Goal: Information Seeking & Learning: Learn about a topic

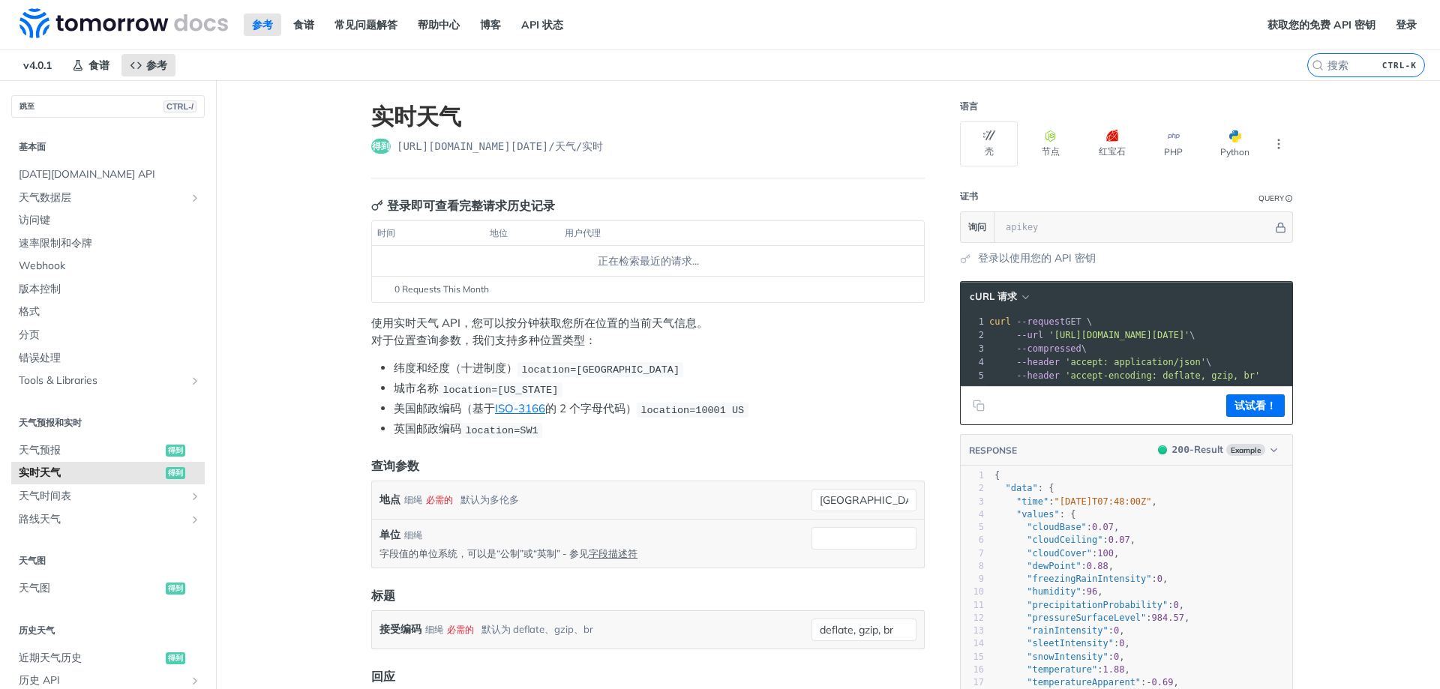
click at [643, 325] on font "使用实时天气 API，您可以按分钟获取您所在位置的当前天气信息。" at bounding box center [539, 323] width 337 height 14
click at [656, 328] on font "使用实时天气 API，您可以按分钟获取您所在位置的当前天气信息。" at bounding box center [539, 323] width 337 height 14
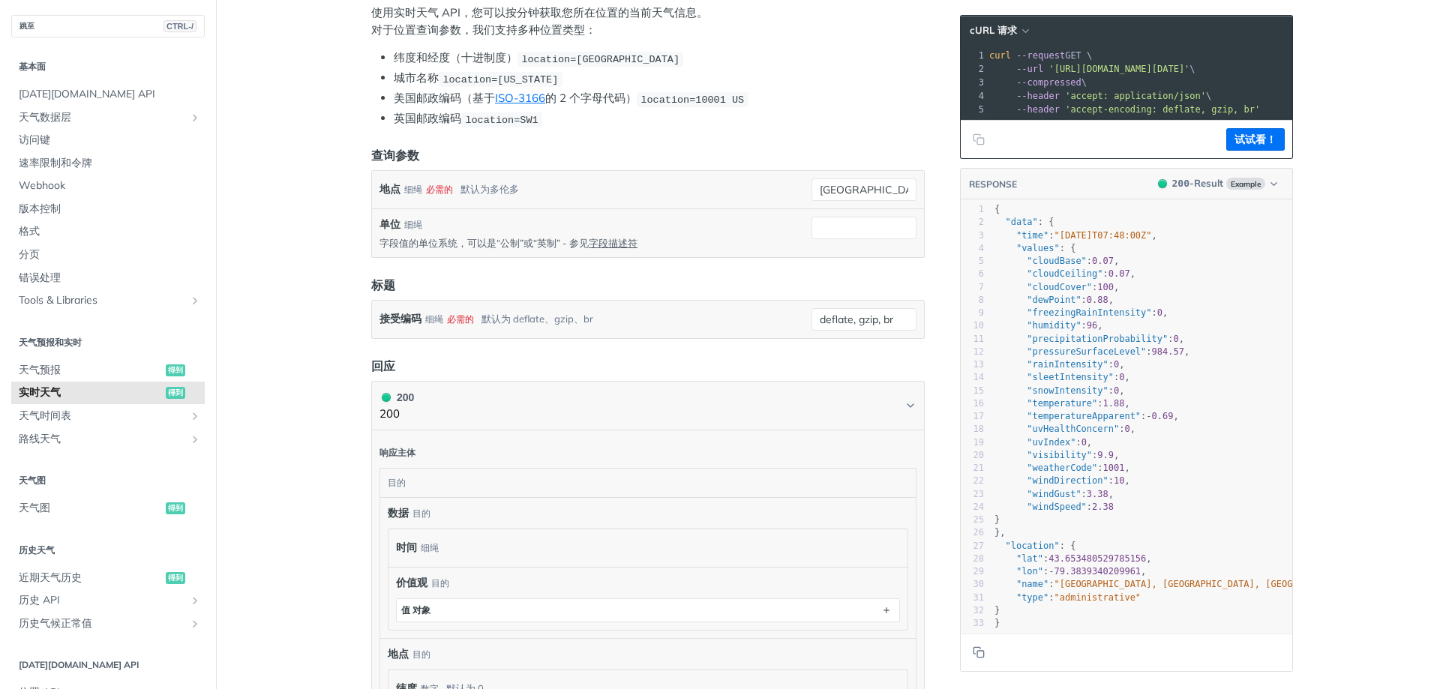
scroll to position [92, 0]
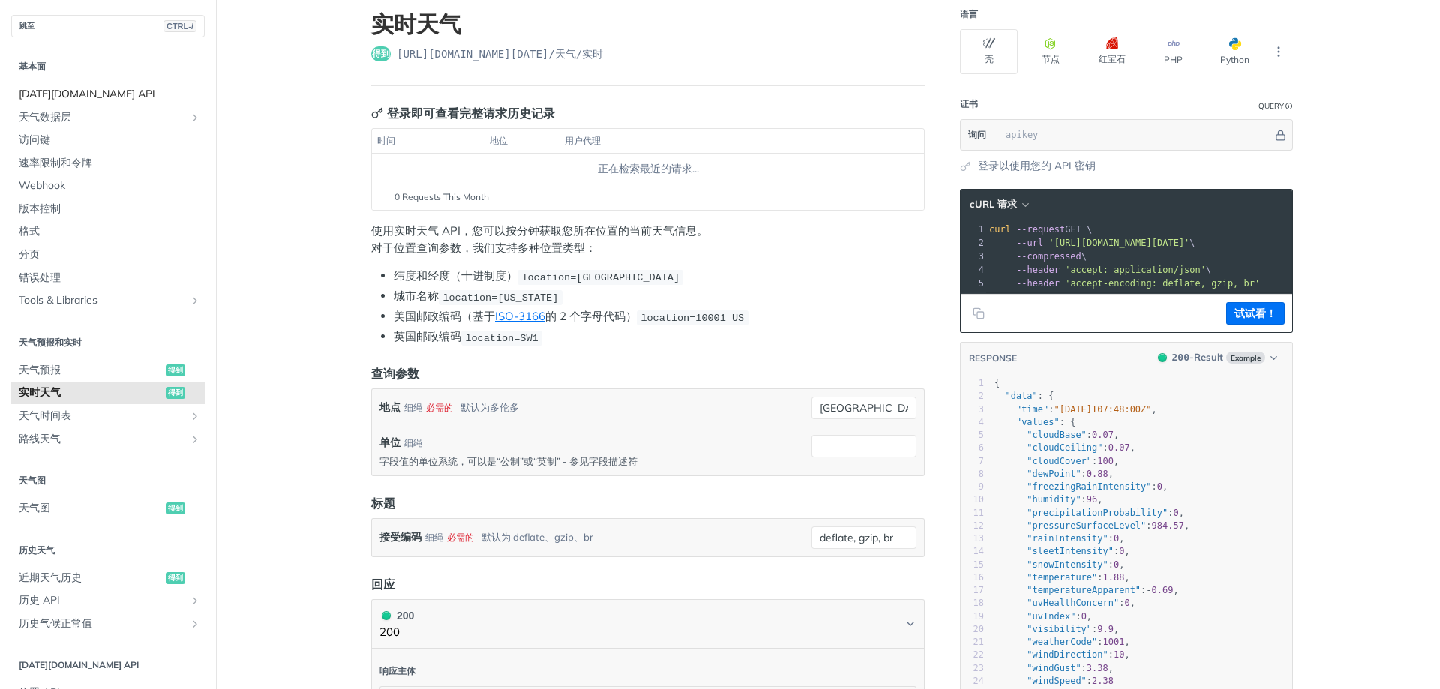
click at [88, 97] on font "[DATE][DOMAIN_NAME] API" at bounding box center [87, 93] width 136 height 13
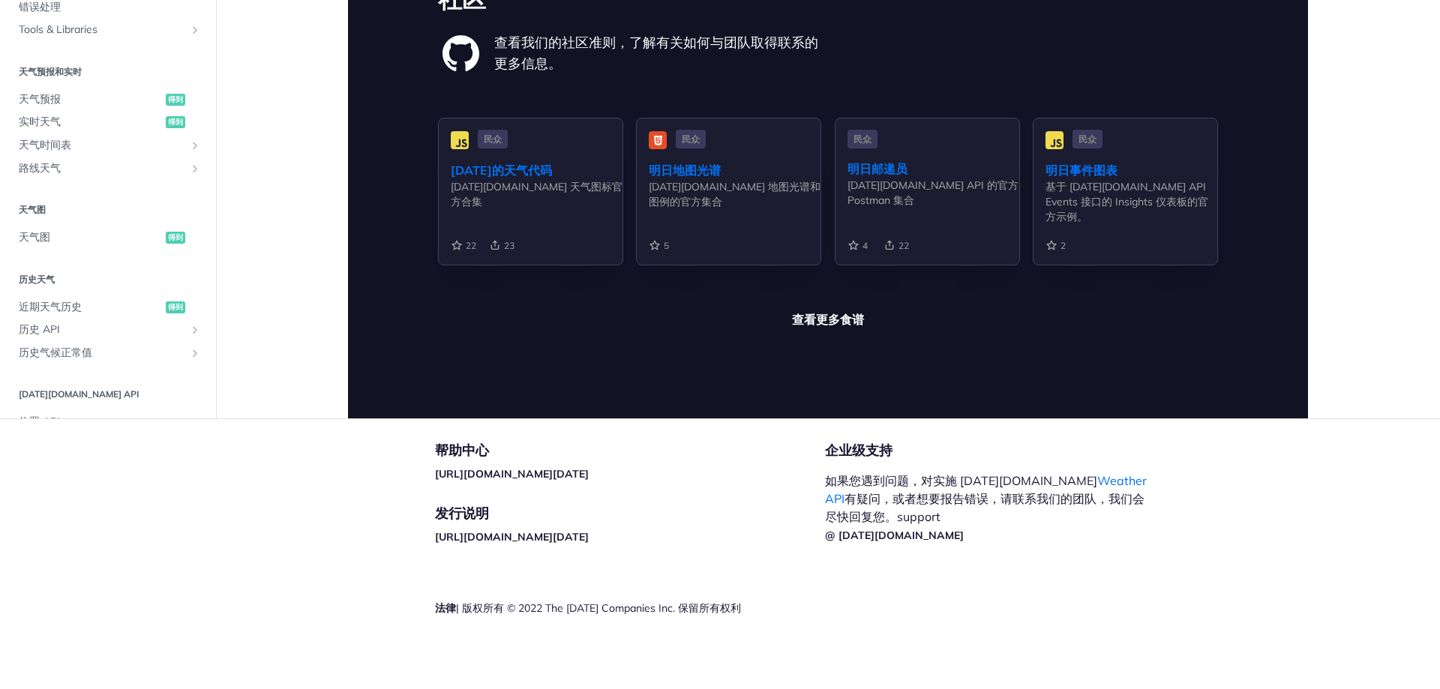
scroll to position [3899, 0]
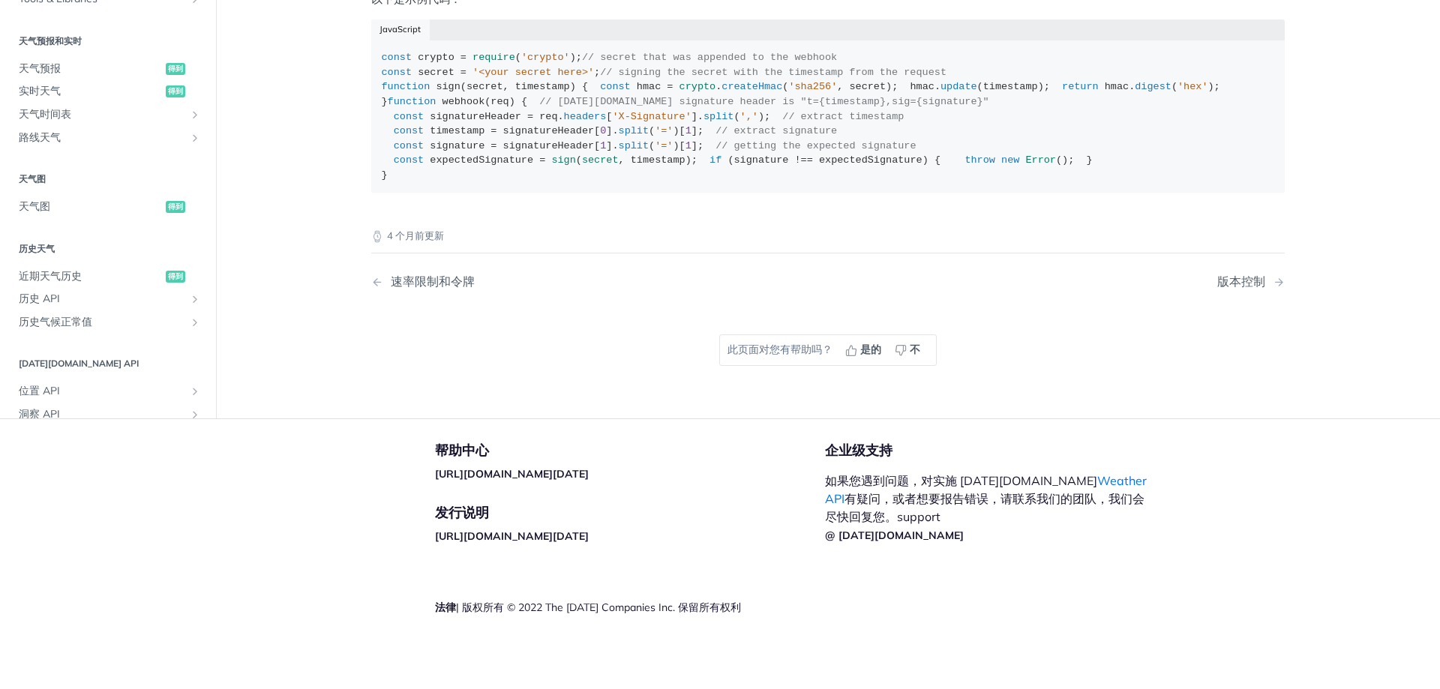
scroll to position [65, 0]
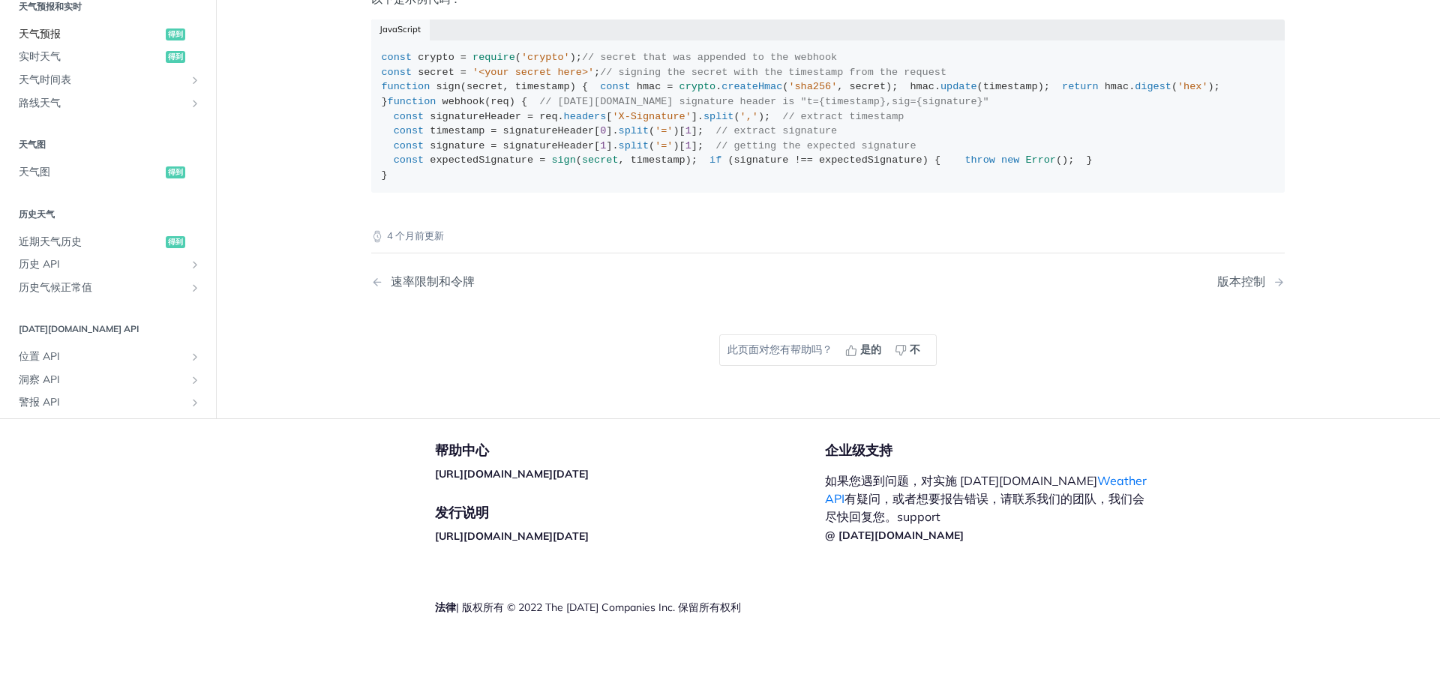
click at [162, 41] on span "天气预报" at bounding box center [90, 33] width 143 height 15
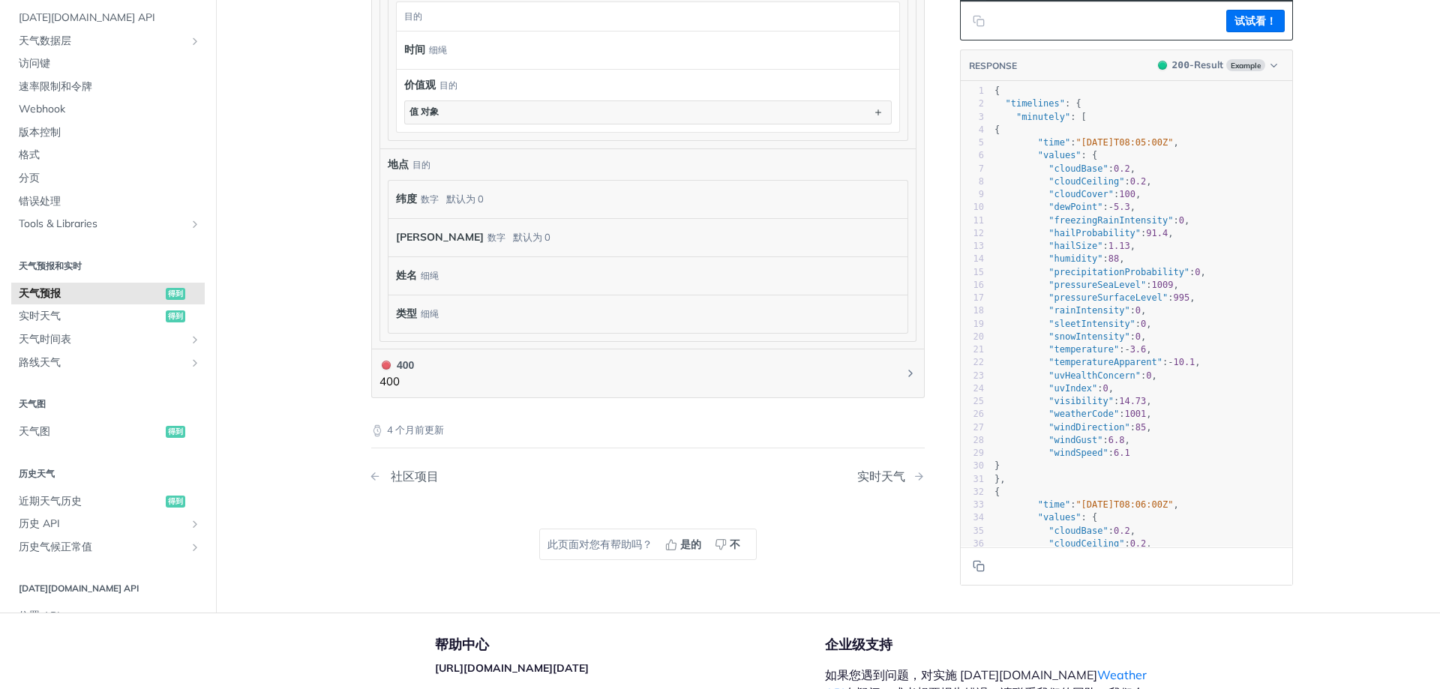
scroll to position [1306, 0]
click at [162, 310] on span "实时天气" at bounding box center [90, 317] width 143 height 15
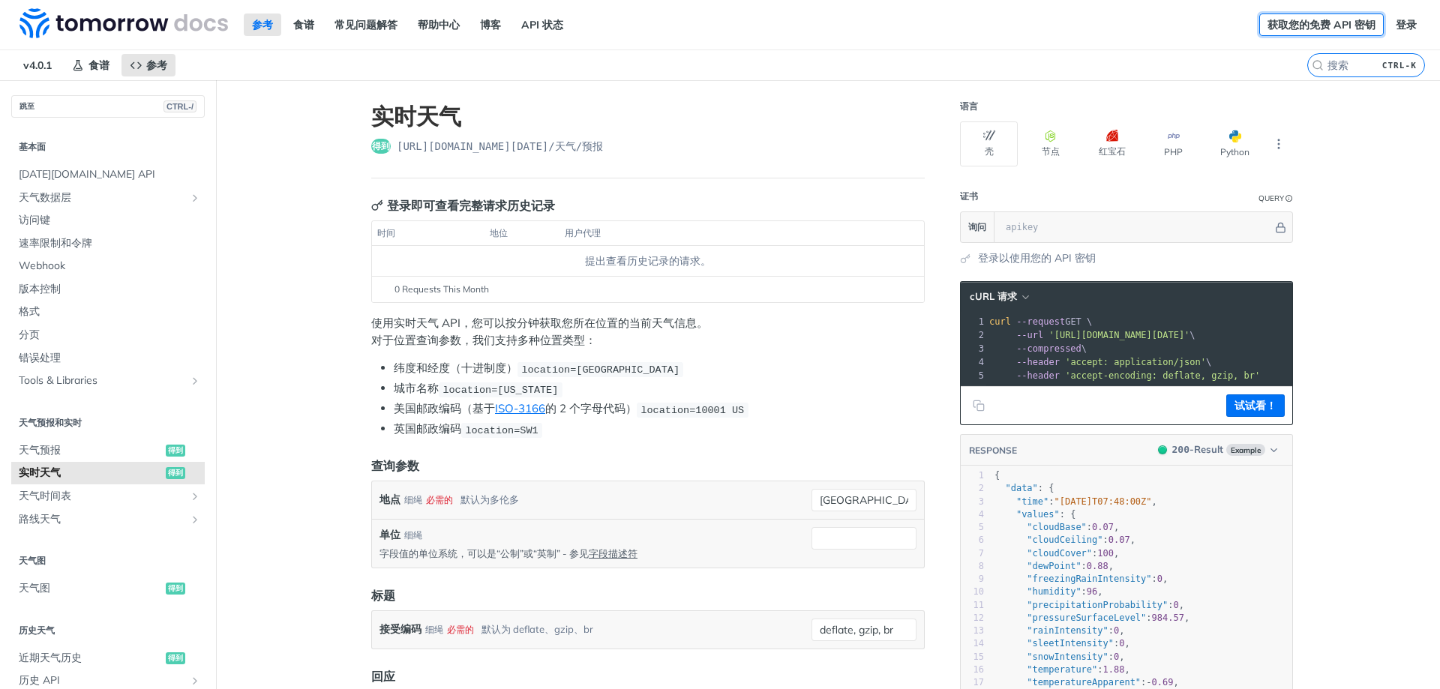
click at [1267, 25] on font "获取您的免费 API 密钥" at bounding box center [1321, 24] width 108 height 13
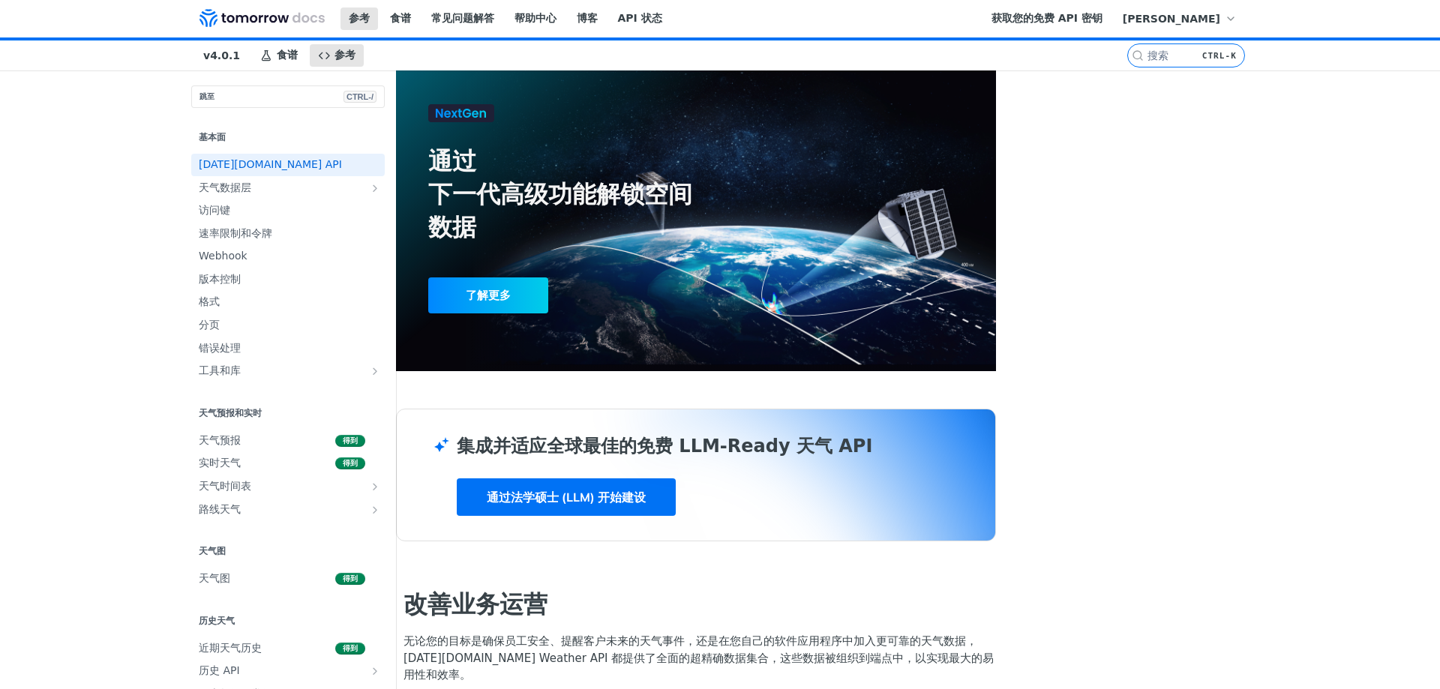
click at [630, 516] on link "通过法学硕士 (LLM) 开始建设" at bounding box center [566, 496] width 219 height 37
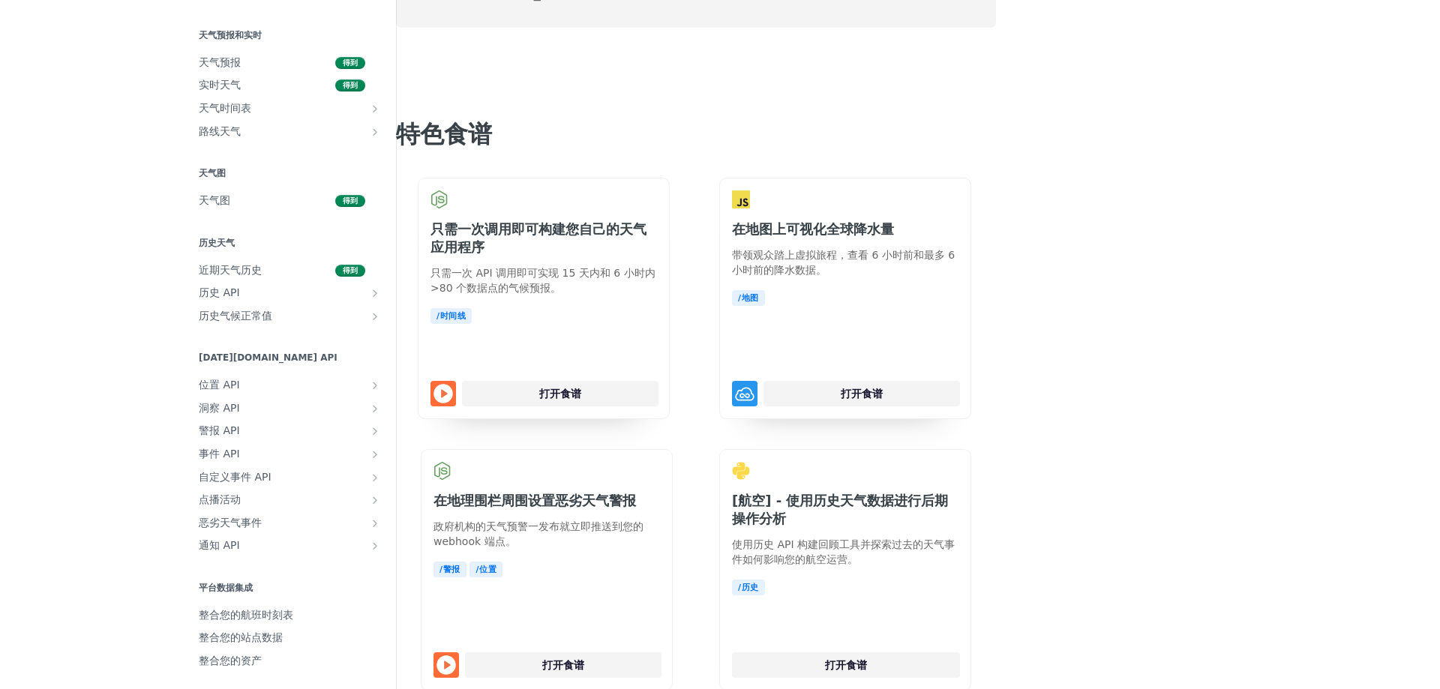
scroll to position [3366, 0]
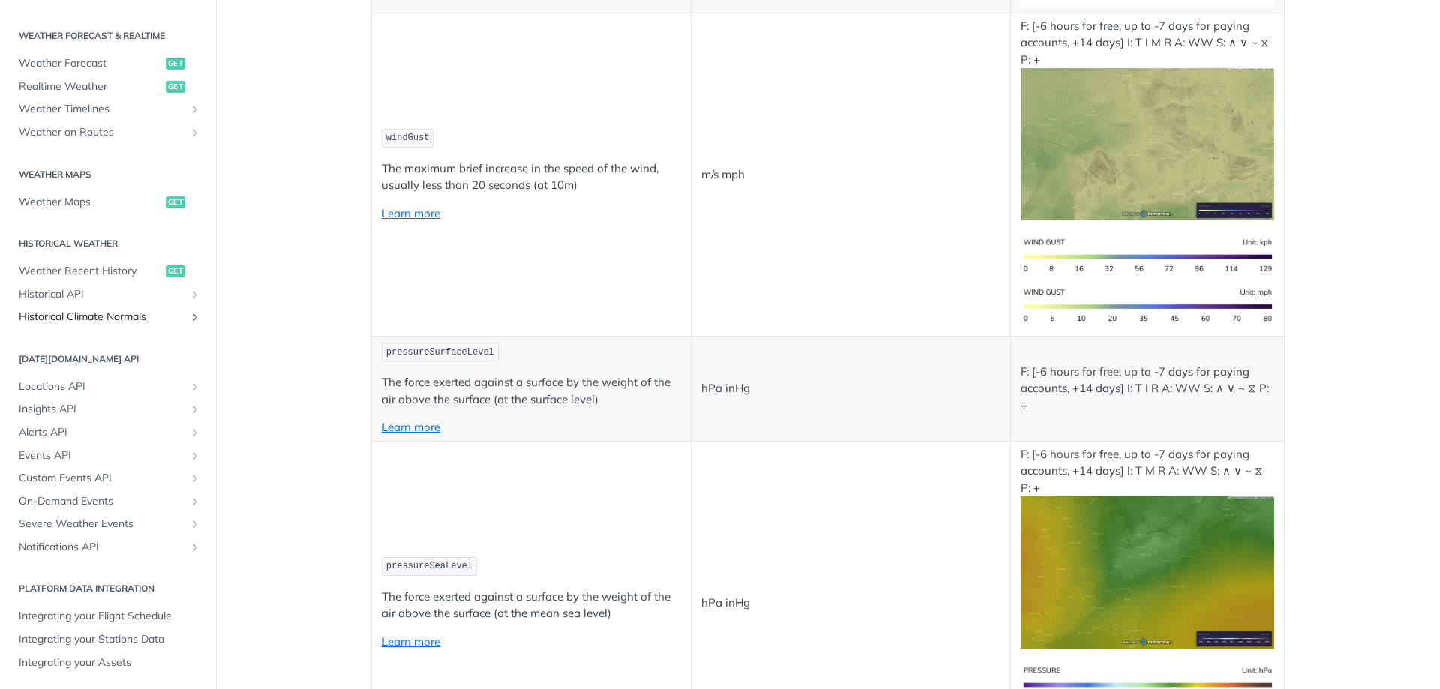
scroll to position [676, 0]
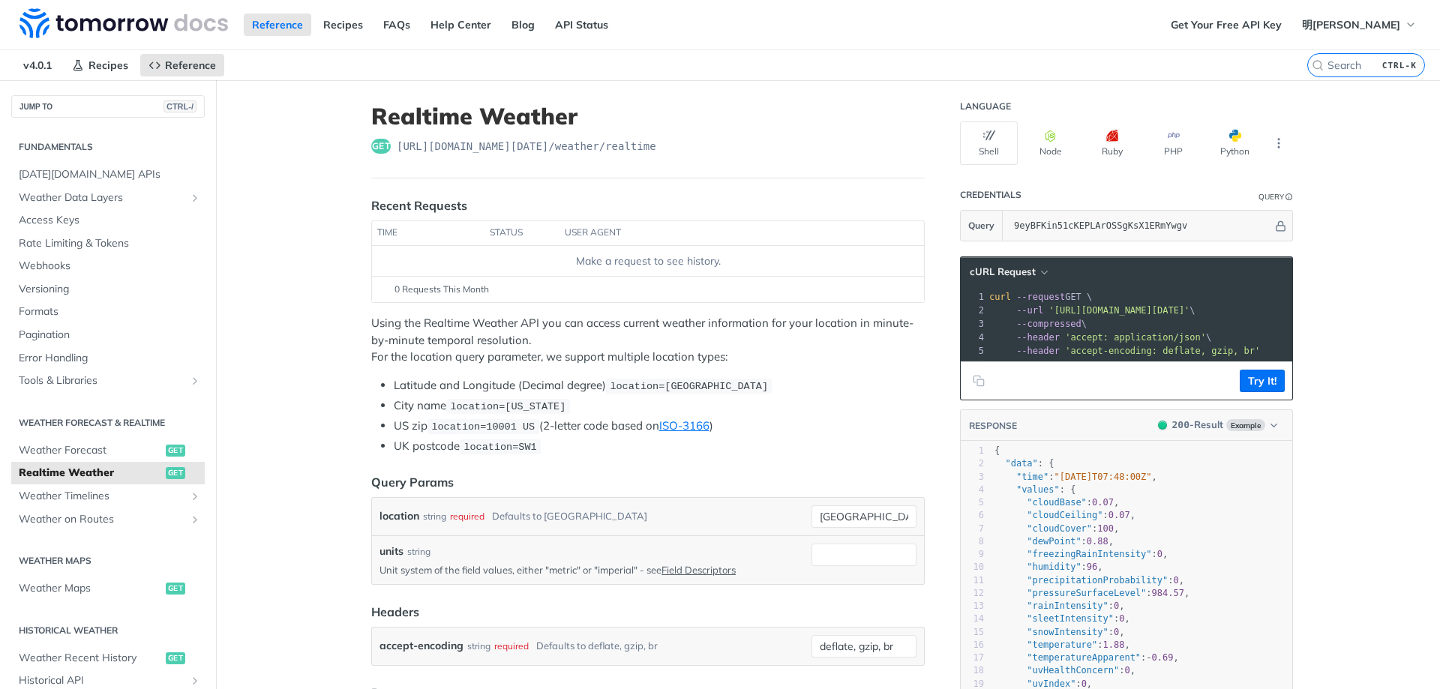
click at [787, 418] on li "US zip location=10001 [GEOGRAPHIC_DATA] (2-letter code based on ISO-3166 )" at bounding box center [659, 426] width 531 height 17
click at [787, 418] on li "US zip location=10001 US (2-letter code based on ISO-3166 )" at bounding box center [659, 426] width 531 height 17
click at [808, 414] on ul "Latitude and Longitude (Decimal degree) location=42.3478, -71.0466 City name lo…" at bounding box center [647, 416] width 553 height 78
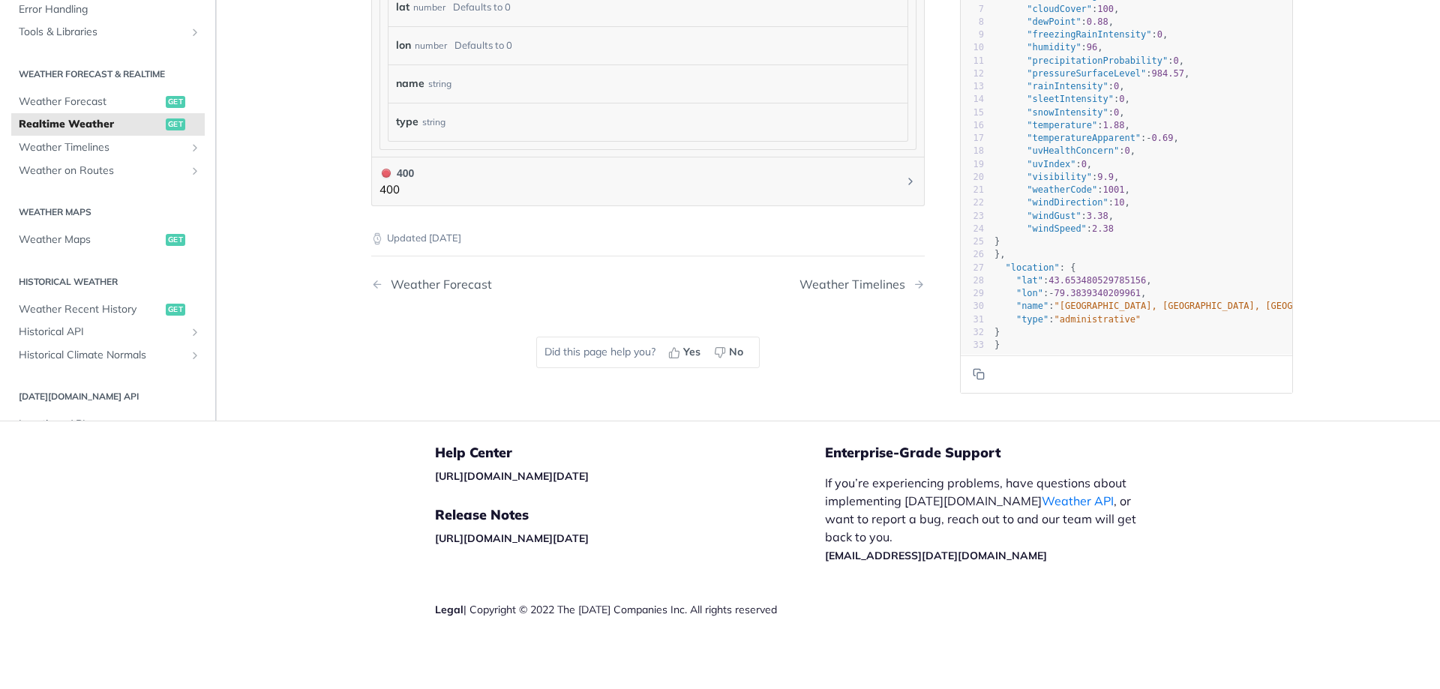
scroll to position [307, 0]
